Goal: Use online tool/utility: Utilize a website feature to perform a specific function

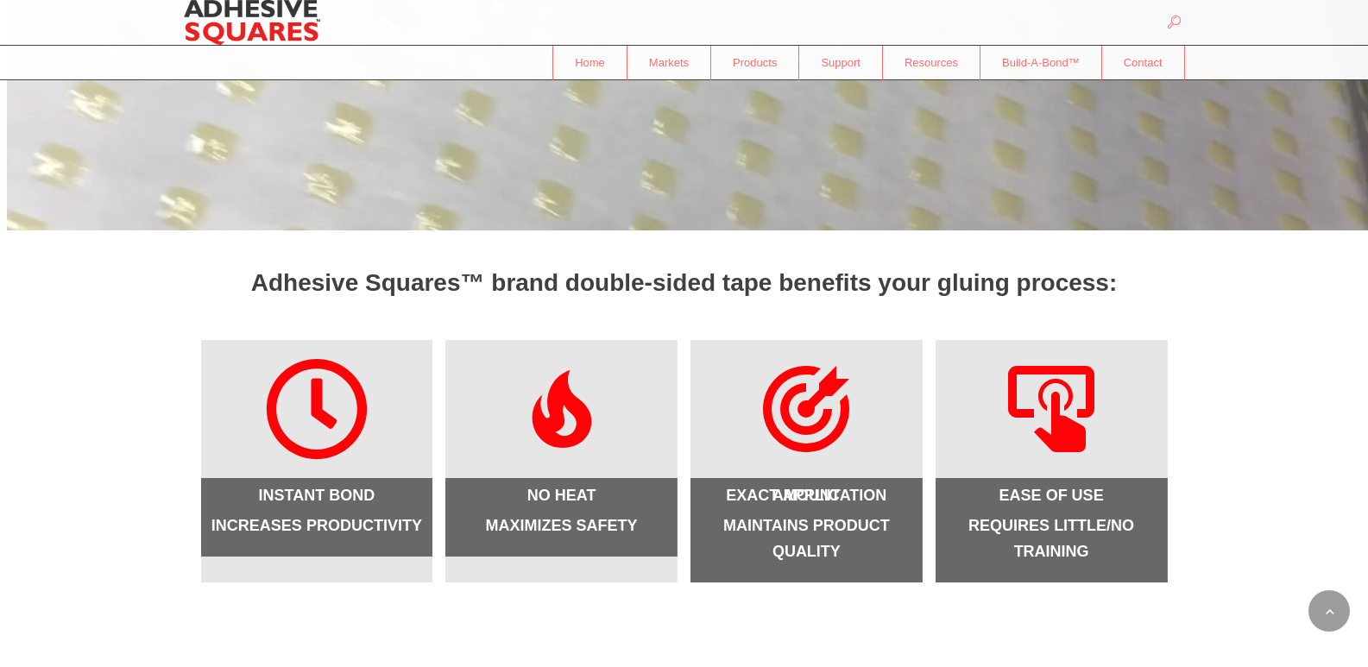
scroll to position [369, 0]
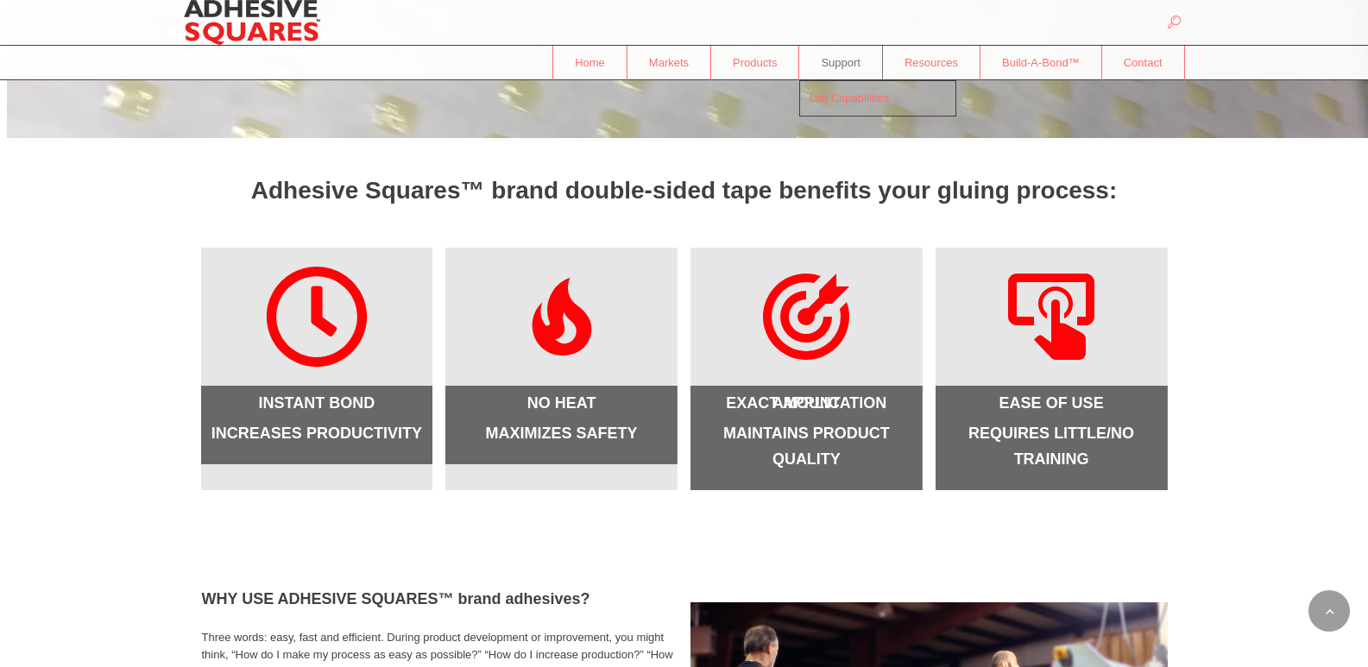
click at [846, 64] on span "Support" at bounding box center [840, 62] width 83 height 30
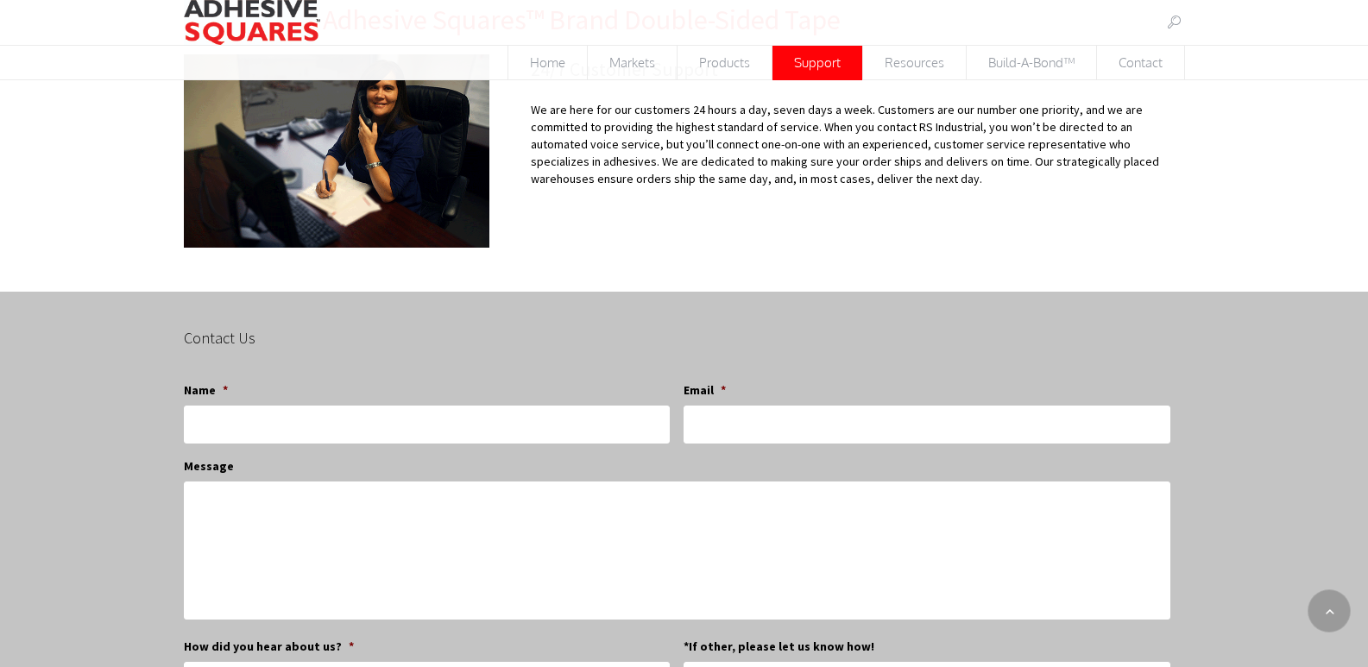
scroll to position [92, 0]
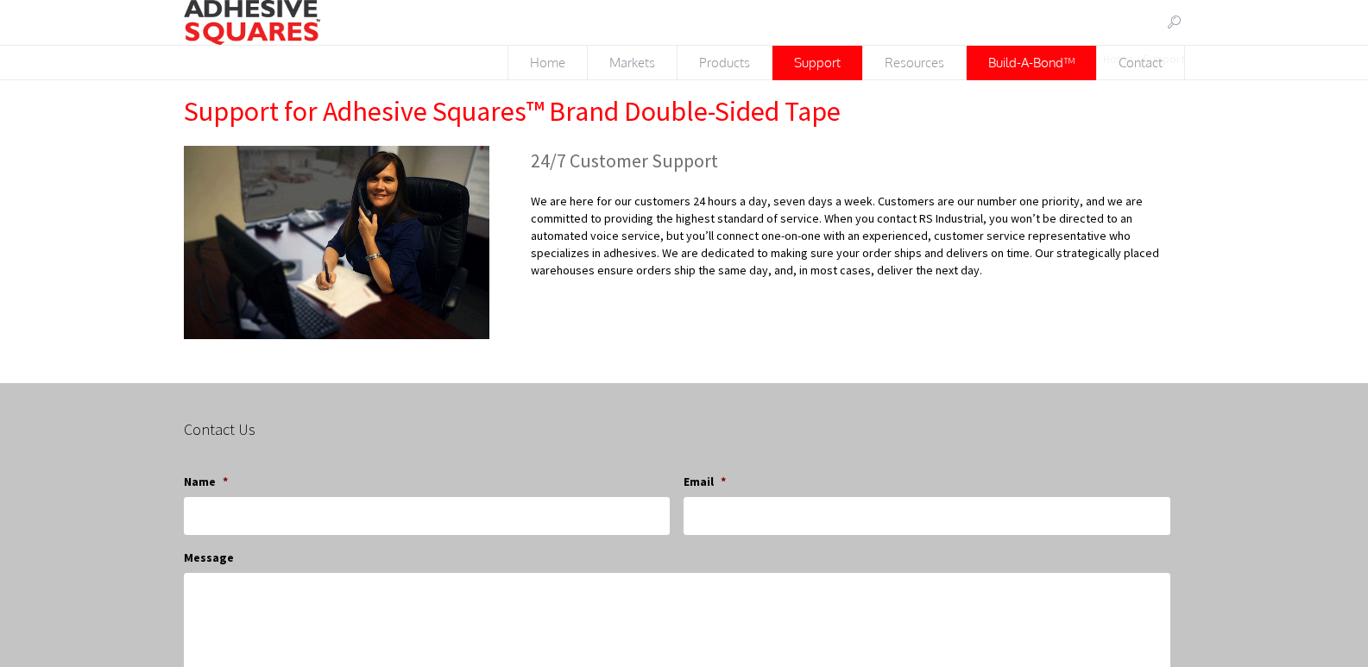
click at [1043, 77] on span "Build-A-Bond™" at bounding box center [1032, 63] width 130 height 34
